Goal: Task Accomplishment & Management: Manage account settings

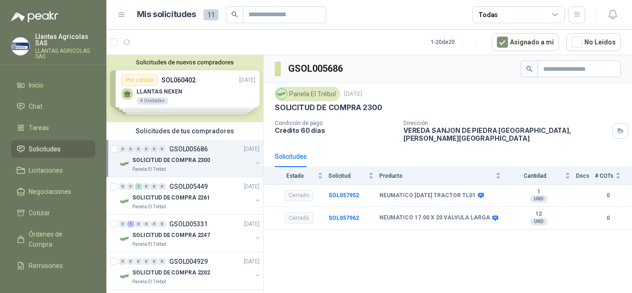
click at [196, 95] on div "Solicitudes de nuevos compradores Por cotizar SOL060402 [DATE] LLANTAS NEXEN 4 …" at bounding box center [184, 88] width 157 height 67
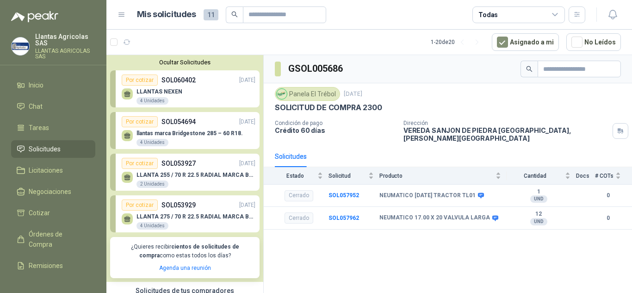
drag, startPoint x: 168, startPoint y: 94, endPoint x: 144, endPoint y: 87, distance: 25.6
click at [168, 94] on p "LLANTAS NEXEN" at bounding box center [159, 91] width 46 height 6
click at [142, 81] on div "Por cotizar" at bounding box center [140, 79] width 36 height 11
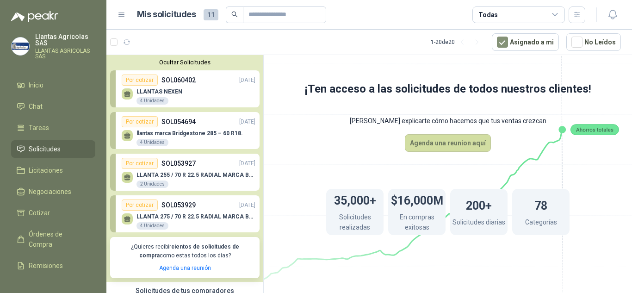
click at [142, 82] on div "Por cotizar" at bounding box center [140, 79] width 36 height 11
click at [154, 93] on p "LLANTAS NEXEN" at bounding box center [159, 91] width 46 height 6
click at [155, 97] on div "LLANTAS NEXEN 4 Unidades" at bounding box center [159, 96] width 46 height 17
click at [152, 90] on p "LLANTAS NEXEN" at bounding box center [159, 91] width 46 height 6
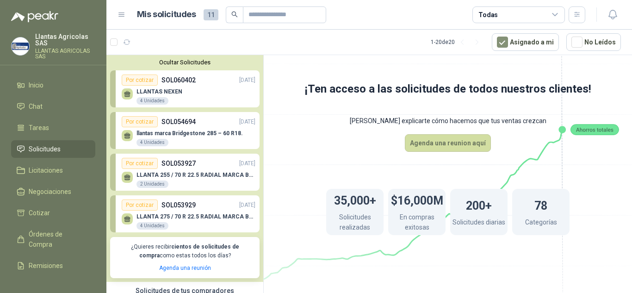
click at [145, 73] on link "Por cotizar SOL060402 [DATE] LLANTAS NEXEN 4 Unidades" at bounding box center [184, 88] width 149 height 37
click at [144, 78] on div "Por cotizar" at bounding box center [140, 79] width 36 height 11
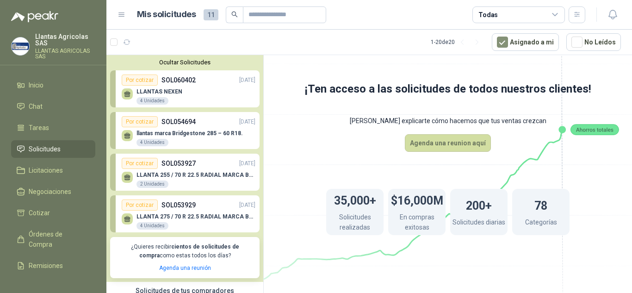
click at [144, 78] on div "Por cotizar" at bounding box center [140, 79] width 36 height 11
click at [164, 78] on p "SOL060402" at bounding box center [178, 80] width 34 height 10
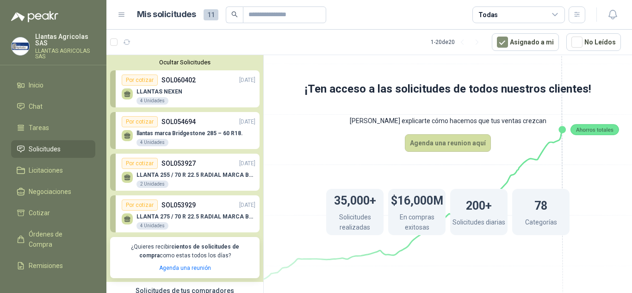
click at [239, 83] on p "[DATE]" at bounding box center [247, 80] width 16 height 9
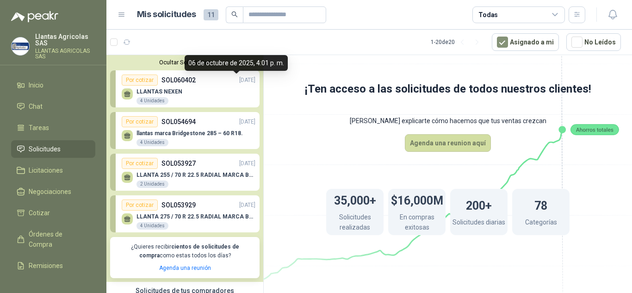
click at [239, 83] on p "[DATE]" at bounding box center [247, 80] width 16 height 9
drag, startPoint x: 237, startPoint y: 84, endPoint x: 200, endPoint y: 97, distance: 39.2
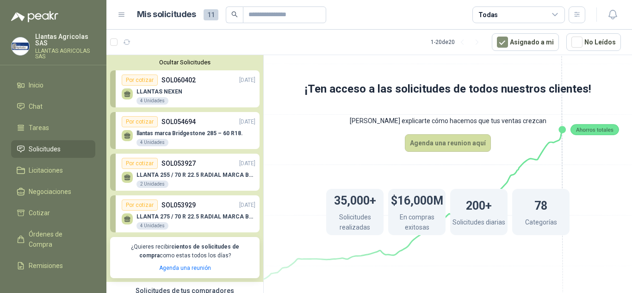
drag, startPoint x: 200, startPoint y: 97, endPoint x: 145, endPoint y: 97, distance: 54.6
click at [145, 97] on div "LLANTAS NEXEN 4 Unidades" at bounding box center [159, 96] width 46 height 17
click at [142, 97] on div "4 Unidades" at bounding box center [152, 100] width 32 height 7
click at [122, 93] on div at bounding box center [127, 93] width 11 height 11
click at [154, 74] on link "Por cotizar SOL060402 [DATE] LLANTAS NEXEN 4 Unidades" at bounding box center [184, 88] width 149 height 37
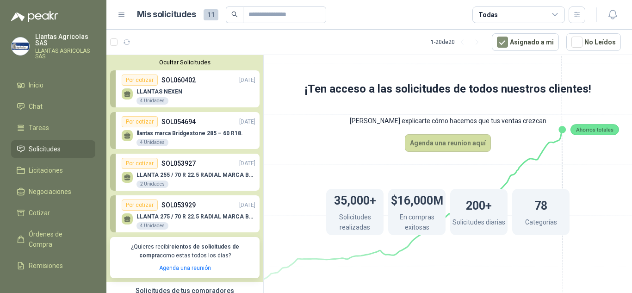
click at [152, 205] on div "Por cotizar" at bounding box center [140, 204] width 36 height 11
click at [160, 178] on p "LLANTA 255 / 70 R 22.5 RADIAL MARCA BRIDGESTONE" at bounding box center [195, 175] width 119 height 6
click at [155, 142] on div "4 Unidades" at bounding box center [152, 142] width 32 height 7
click at [146, 93] on p "LLANTAS NEXEN" at bounding box center [159, 91] width 46 height 6
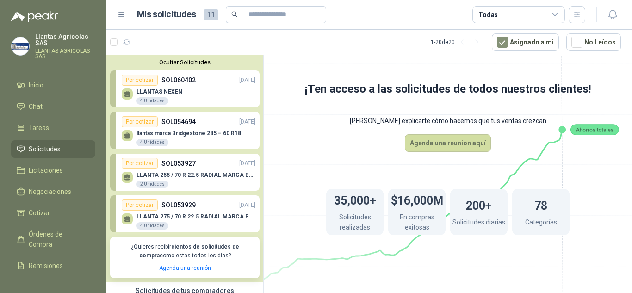
click at [145, 81] on div "Por cotizar" at bounding box center [140, 79] width 36 height 11
click at [127, 95] on icon at bounding box center [127, 93] width 6 height 4
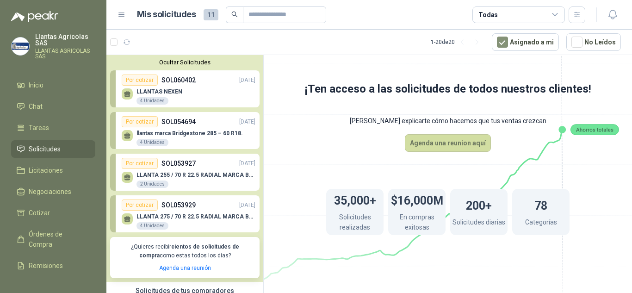
click at [127, 95] on icon at bounding box center [127, 93] width 6 height 4
click at [111, 97] on link "Por cotizar SOL060402 [DATE] LLANTAS NEXEN 4 Unidades" at bounding box center [184, 88] width 149 height 37
click at [536, 48] on button "Asignado a mi" at bounding box center [525, 42] width 67 height 18
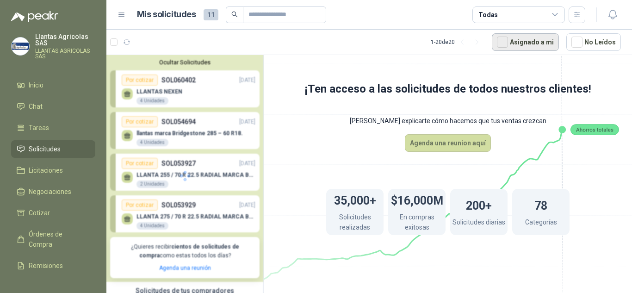
click at [536, 48] on button "Asignado a mi" at bounding box center [525, 42] width 67 height 18
click at [222, 80] on div "Por cotizar SOL060402 06/10/25" at bounding box center [189, 79] width 134 height 11
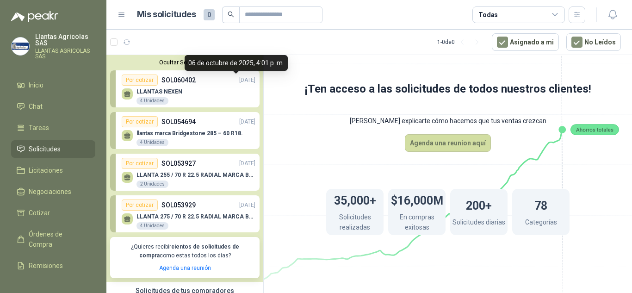
click at [186, 84] on p "SOL060402" at bounding box center [178, 80] width 34 height 10
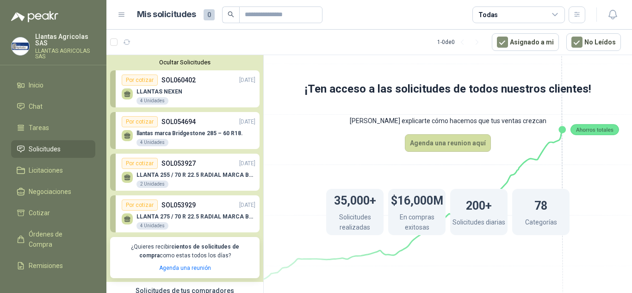
click at [164, 81] on p "SOL060402" at bounding box center [178, 80] width 34 height 10
drag, startPoint x: 156, startPoint y: 81, endPoint x: 184, endPoint y: 68, distance: 30.6
click at [155, 81] on div "Por cotizar" at bounding box center [140, 79] width 36 height 11
click at [184, 68] on div "Ocultar Solicitudes Por cotizar SOL060402 06/10/25 LLANTAS NEXEN 4 Unidades Por…" at bounding box center [184, 168] width 157 height 227
click at [187, 65] on button "Ocultar Solicitudes" at bounding box center [184, 62] width 149 height 7
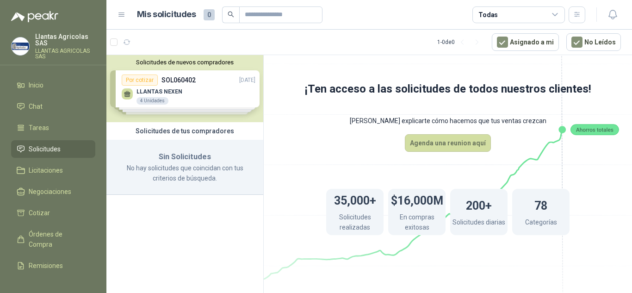
click at [195, 64] on button "Solicitudes de nuevos compradores" at bounding box center [184, 62] width 149 height 7
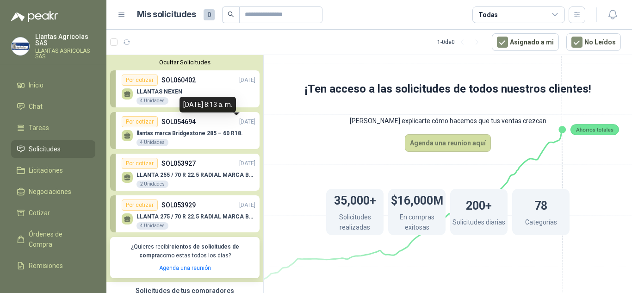
click at [245, 126] on p "[DATE]" at bounding box center [247, 122] width 16 height 9
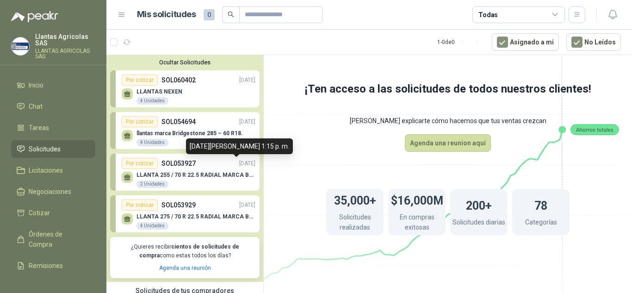
click at [243, 168] on p "[DATE]" at bounding box center [247, 163] width 16 height 9
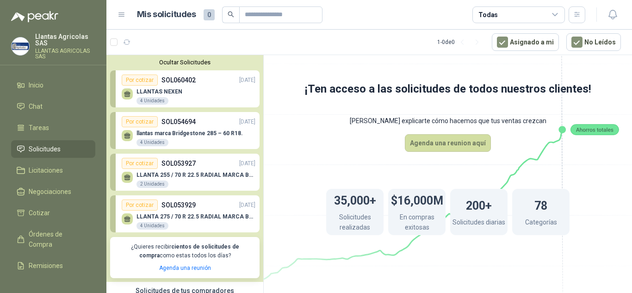
click at [227, 219] on p "LLANTA 275 / 70 R 22.5 RADIAL MARCA BRIDGESTONE" at bounding box center [195, 216] width 119 height 6
click at [157, 87] on div "LLANTAS NEXEN 4 Unidades" at bounding box center [189, 95] width 134 height 19
click at [142, 79] on div "Por cotizar" at bounding box center [140, 79] width 36 height 11
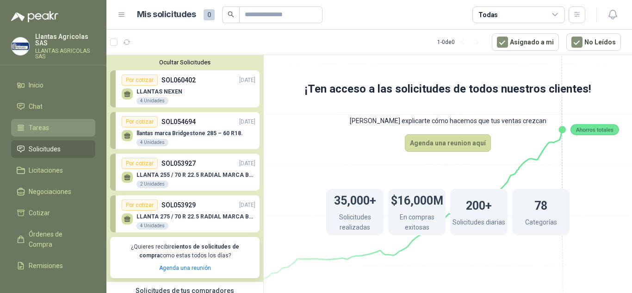
click at [39, 131] on span "Tareas" at bounding box center [39, 128] width 20 height 10
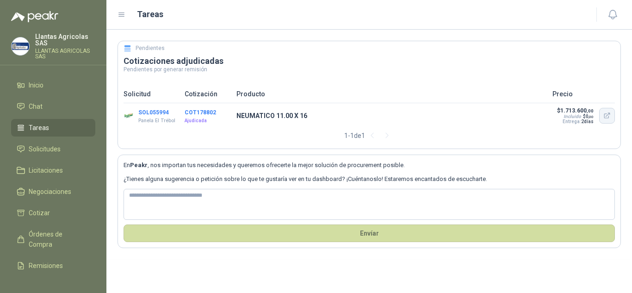
click at [608, 119] on icon "button" at bounding box center [607, 116] width 8 height 8
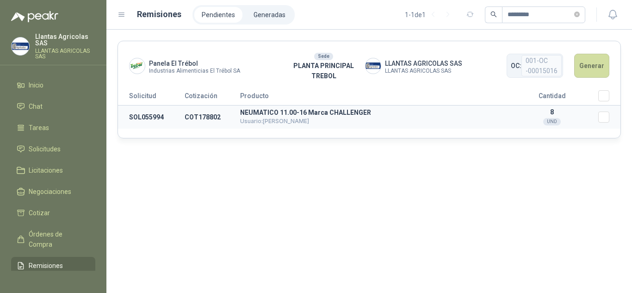
drag, startPoint x: 203, startPoint y: 122, endPoint x: 207, endPoint y: 115, distance: 8.0
click at [203, 121] on td "COT178802" at bounding box center [213, 117] width 56 height 24
click at [207, 114] on td "COT178802" at bounding box center [213, 117] width 56 height 24
drag, startPoint x: 127, startPoint y: 122, endPoint x: 137, endPoint y: 120, distance: 10.3
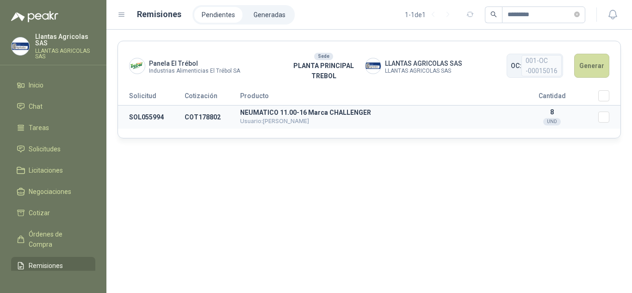
click at [128, 122] on td "SOL055994" at bounding box center [151, 117] width 67 height 24
click at [149, 115] on td "SOL055994" at bounding box center [151, 117] width 67 height 24
click at [579, 139] on div "Panela El Trébol Industrias Alimenticias El Trébol SA Sede PLANTA PRINCIPAL TRE…" at bounding box center [369, 161] width 526 height 263
click at [580, 70] on button "Generar" at bounding box center [591, 66] width 35 height 24
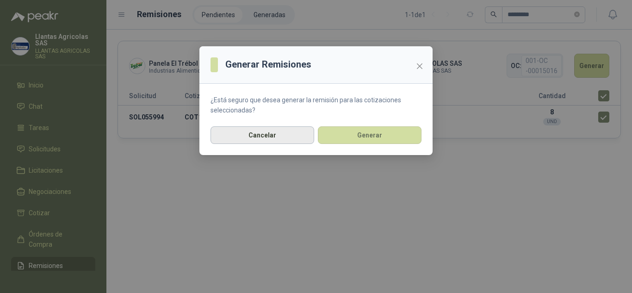
click at [294, 139] on button "Cancelar" at bounding box center [263, 135] width 104 height 18
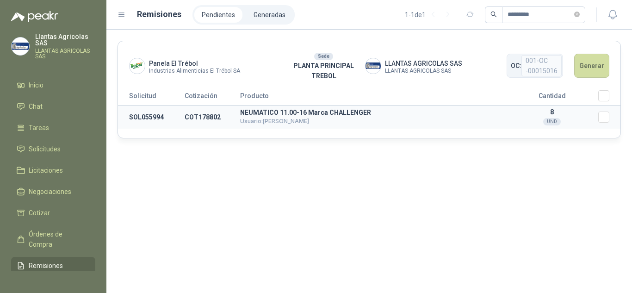
click at [323, 112] on p "NEUMATICO 11.00-16 Marca CHALLENGER" at bounding box center [373, 112] width 266 height 6
drag, startPoint x: 180, startPoint y: 123, endPoint x: 197, endPoint y: 118, distance: 17.4
click at [180, 123] on td "SOL055994" at bounding box center [151, 117] width 67 height 24
click at [197, 118] on td "COT178802" at bounding box center [213, 117] width 56 height 24
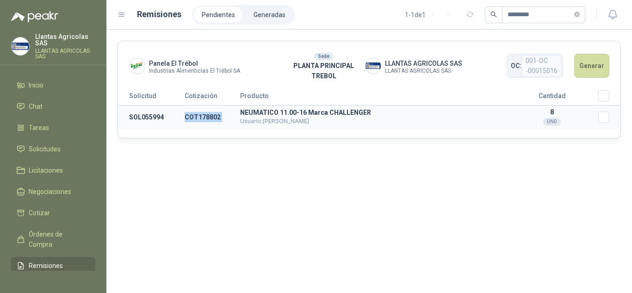
click at [197, 118] on td "COT178802" at bounding box center [213, 117] width 56 height 24
click at [155, 120] on td "SOL055994" at bounding box center [151, 117] width 67 height 24
click at [142, 128] on td "SOL055994" at bounding box center [151, 117] width 67 height 24
click at [37, 133] on link "Tareas" at bounding box center [53, 128] width 84 height 18
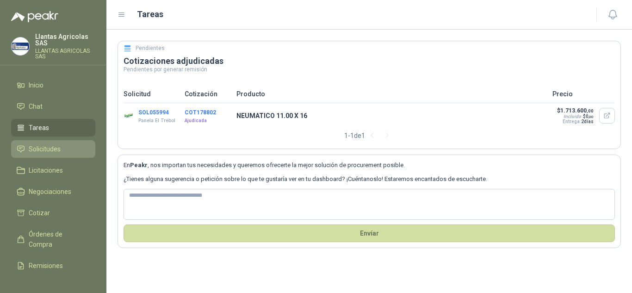
click at [62, 152] on li "Solicitudes" at bounding box center [53, 149] width 73 height 10
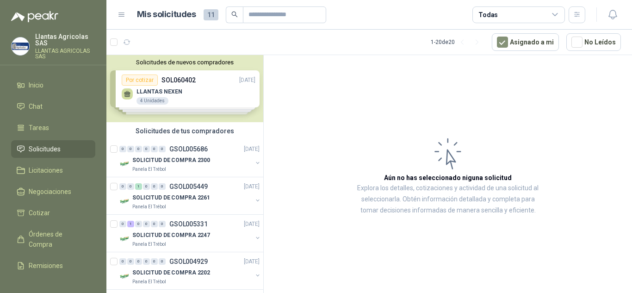
click at [146, 83] on div "Solicitudes de nuevos compradores Por cotizar SOL060402 [DATE] LLANTAS NEXEN 4 …" at bounding box center [184, 88] width 157 height 67
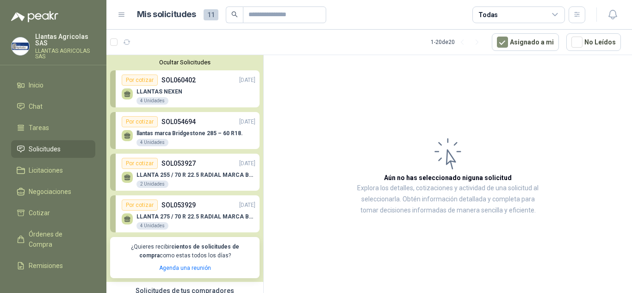
click at [146, 83] on div "Por cotizar" at bounding box center [140, 79] width 36 height 11
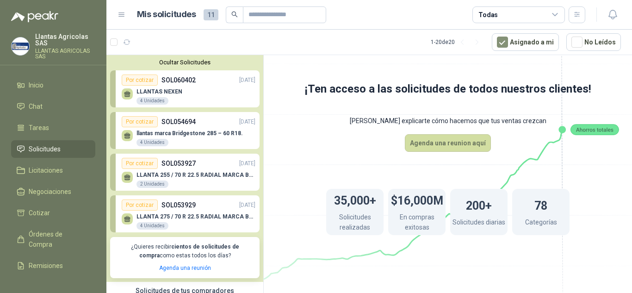
click at [148, 103] on div "4 Unidades" at bounding box center [152, 100] width 32 height 7
click at [126, 94] on icon at bounding box center [127, 93] width 6 height 4
click at [146, 95] on p "LLANTAS NEXEN" at bounding box center [159, 91] width 46 height 6
click at [203, 93] on div "LLANTAS NEXEN 4 Unidades" at bounding box center [189, 95] width 134 height 19
drag, startPoint x: 208, startPoint y: 92, endPoint x: 152, endPoint y: 84, distance: 56.1
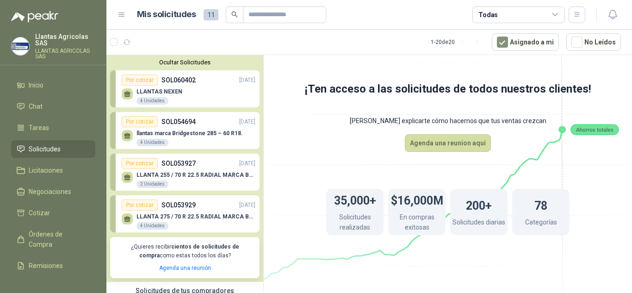
click at [152, 84] on div "Por cotizar" at bounding box center [140, 79] width 36 height 11
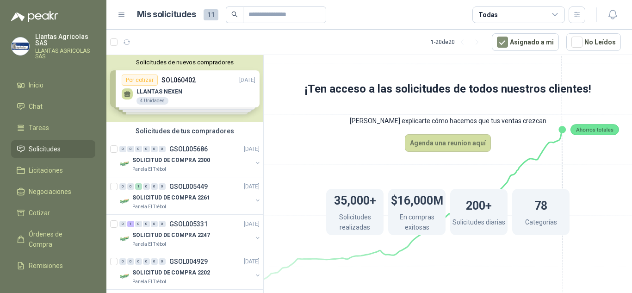
click at [139, 79] on div "Solicitudes de nuevos compradores Por cotizar SOL060402 [DATE] LLANTAS NEXEN 4 …" at bounding box center [184, 88] width 157 height 67
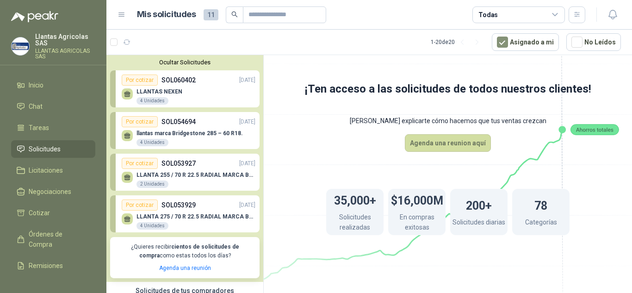
click at [139, 79] on div "Por cotizar" at bounding box center [140, 79] width 36 height 11
click at [143, 89] on p "LLANTAS NEXEN" at bounding box center [159, 91] width 46 height 6
click at [149, 104] on div "4 Unidades" at bounding box center [152, 100] width 32 height 7
click at [124, 92] on icon at bounding box center [128, 94] width 8 height 8
click at [124, 94] on icon at bounding box center [128, 94] width 8 height 8
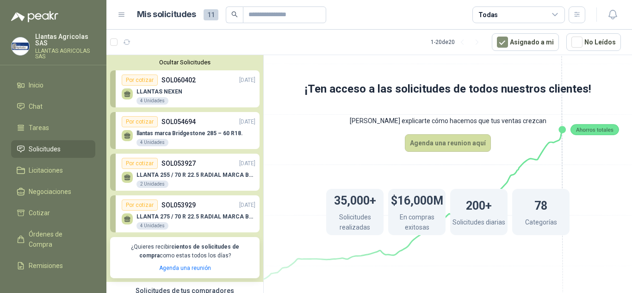
click at [114, 96] on link "Por cotizar SOL060402 [DATE] LLANTAS NEXEN 4 Unidades" at bounding box center [184, 88] width 149 height 37
